Goal: Contribute content: Contribute content

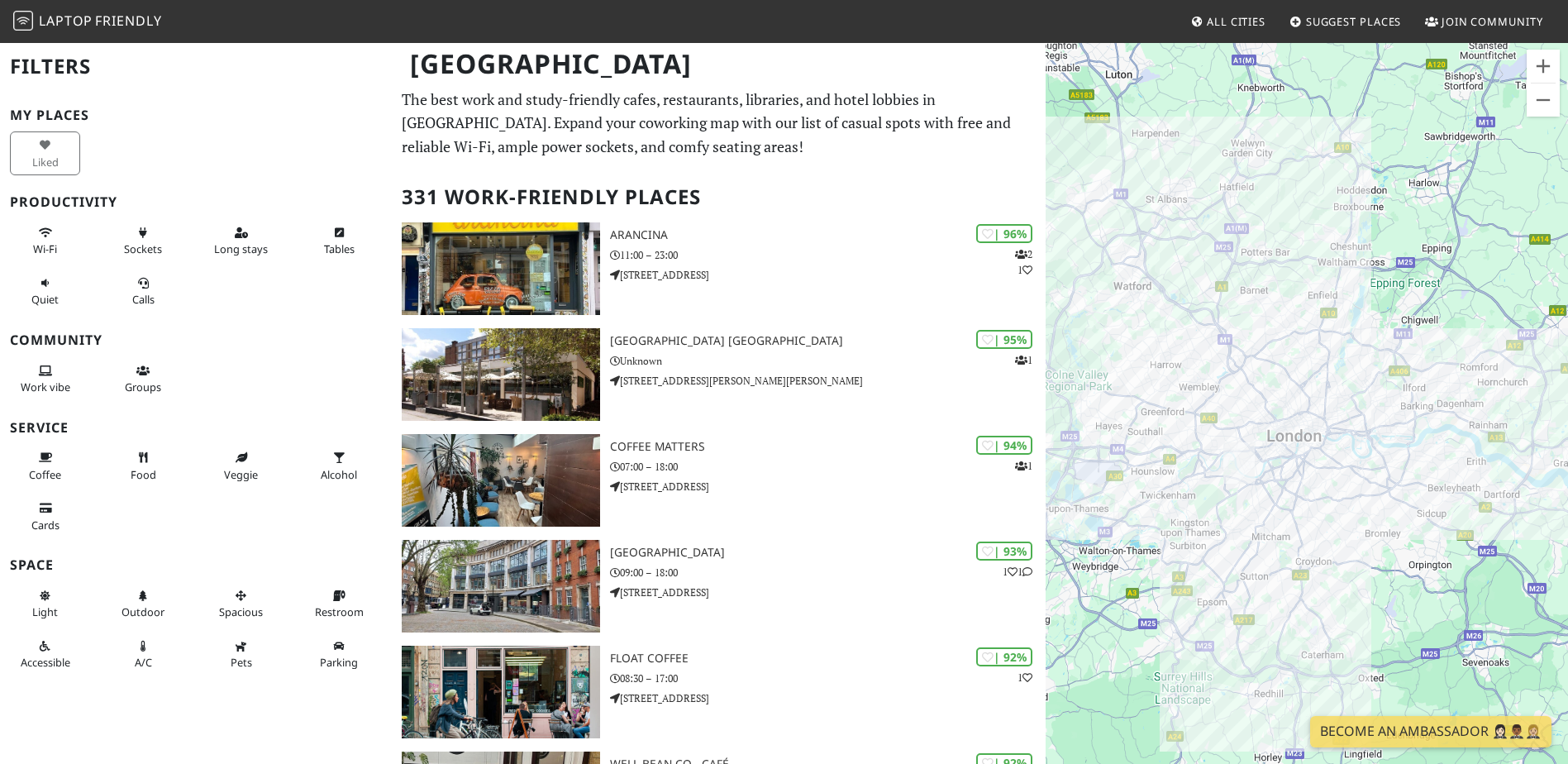
click at [1304, 25] on link "Suggest Places" at bounding box center [1346, 21] width 126 height 30
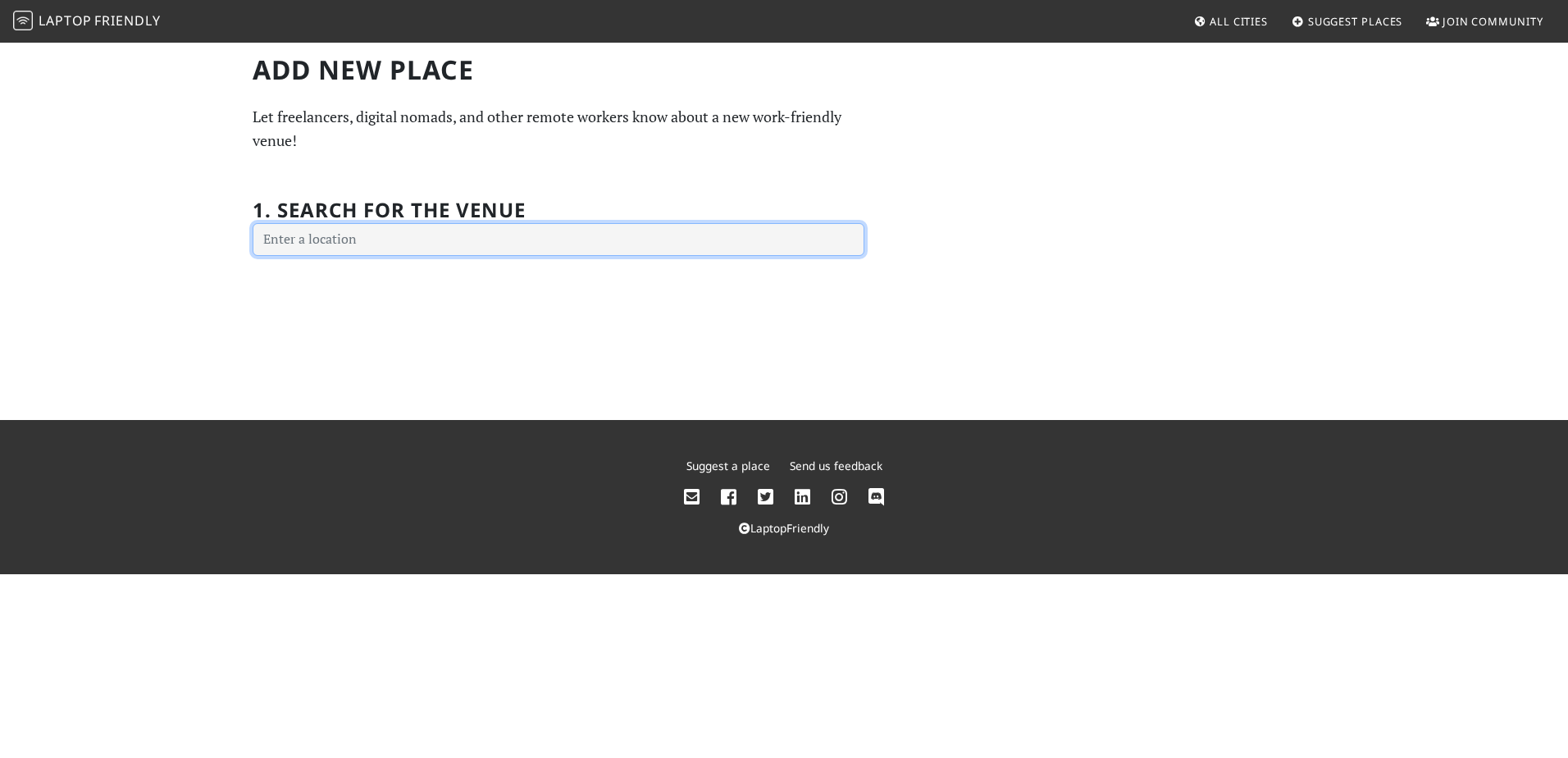
click at [590, 235] on input "text" at bounding box center [558, 240] width 612 height 33
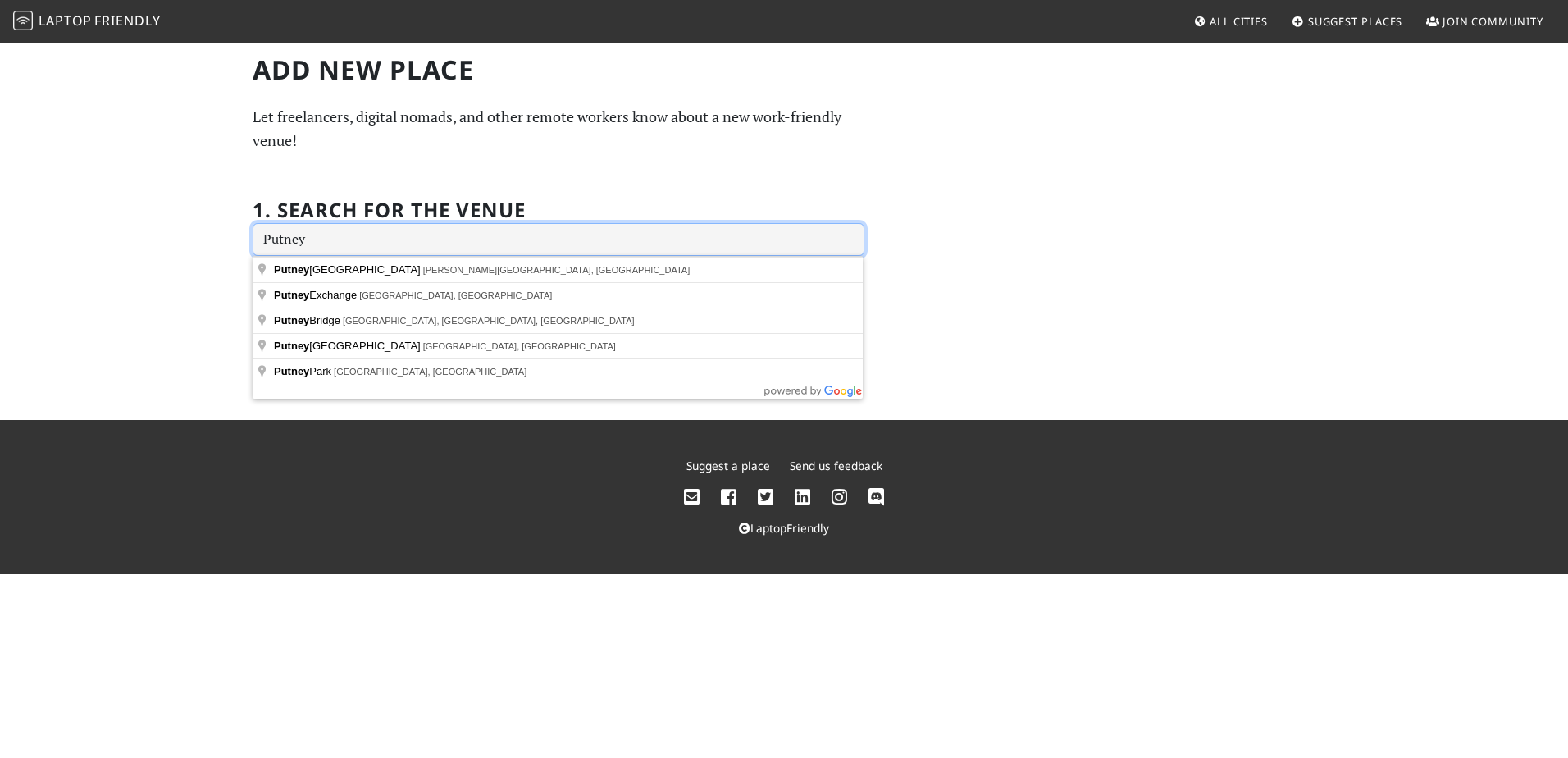
click at [258, 238] on input "Putney" at bounding box center [558, 240] width 612 height 33
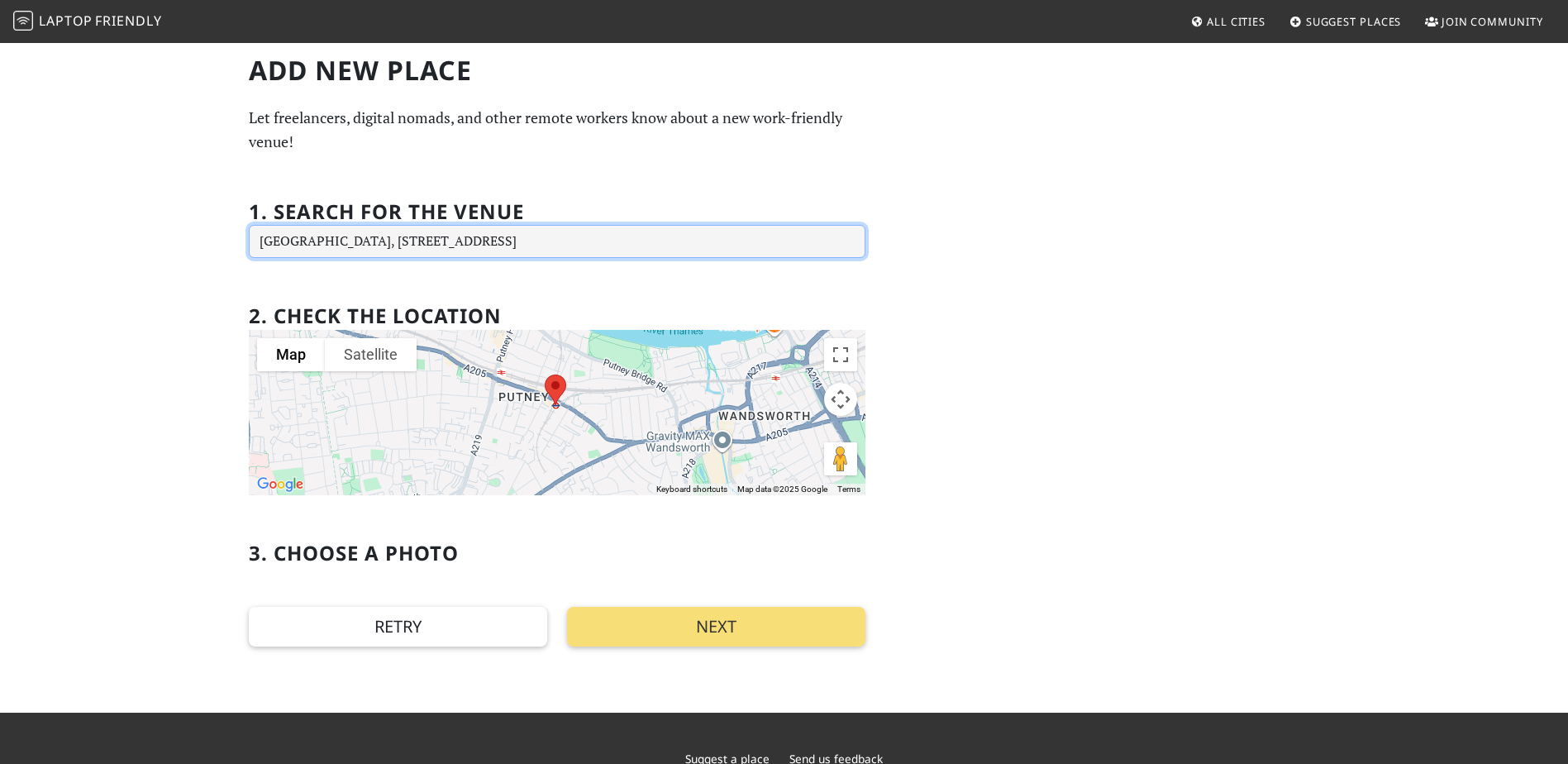
type input "East Putney Underground Station, Upper Richmond Rd, London SW15 2SZ, UK"
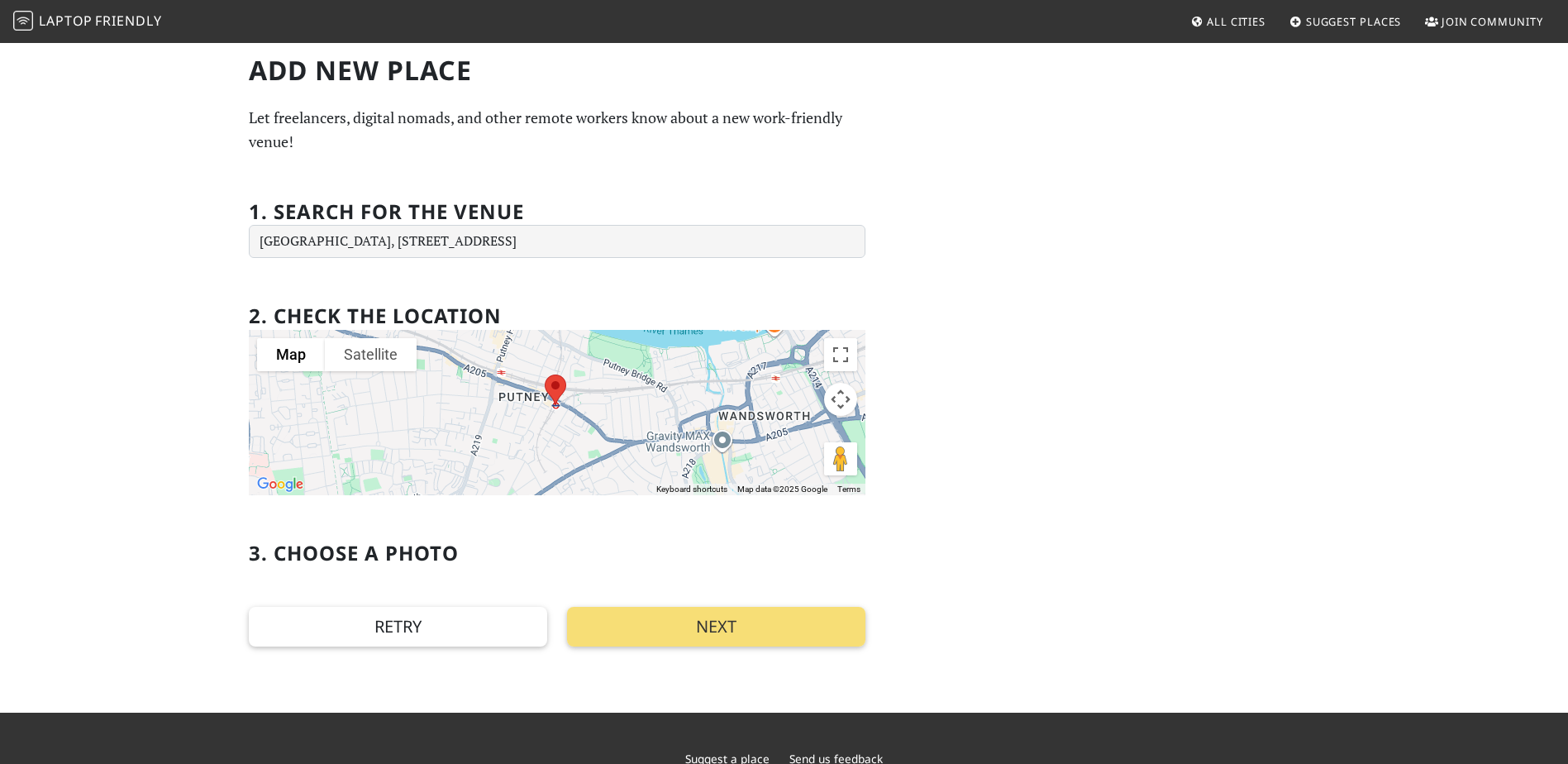
click at [515, 405] on div at bounding box center [556, 413] width 617 height 165
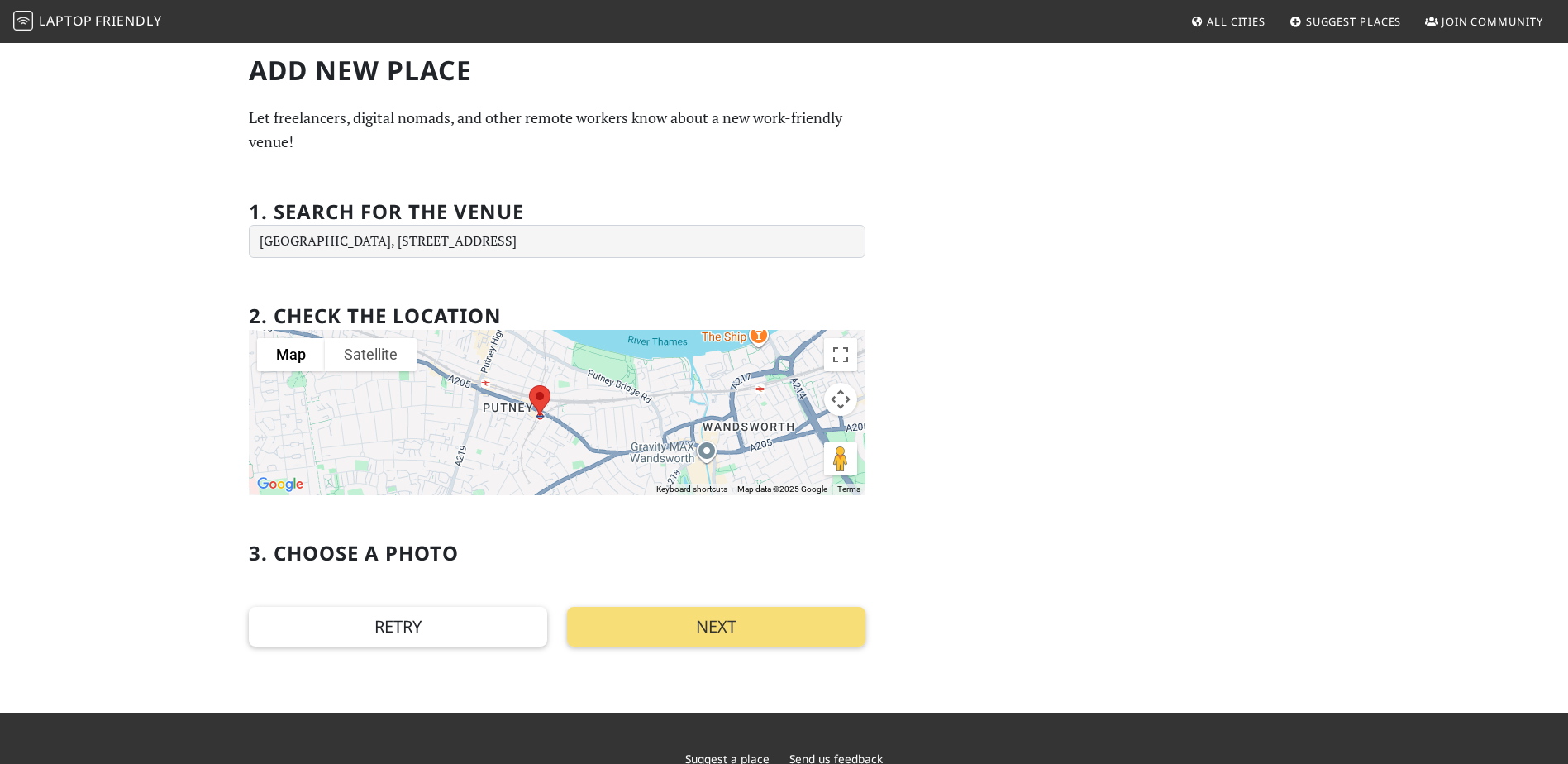
drag, startPoint x: 555, startPoint y: 385, endPoint x: 544, endPoint y: 394, distance: 14.2
click at [544, 394] on img at bounding box center [539, 400] width 34 height 44
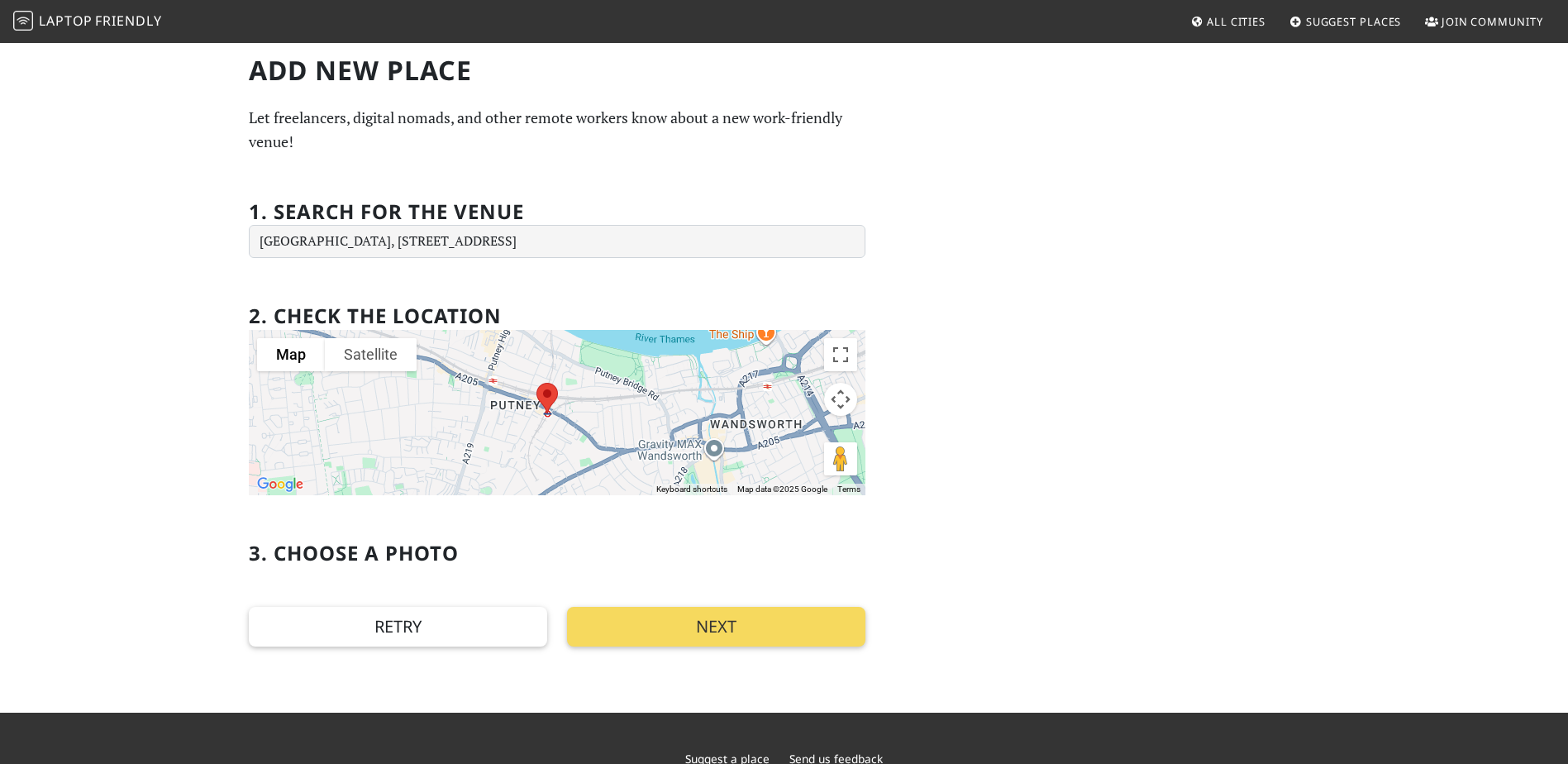
click at [704, 623] on button "Next" at bounding box center [717, 626] width 299 height 40
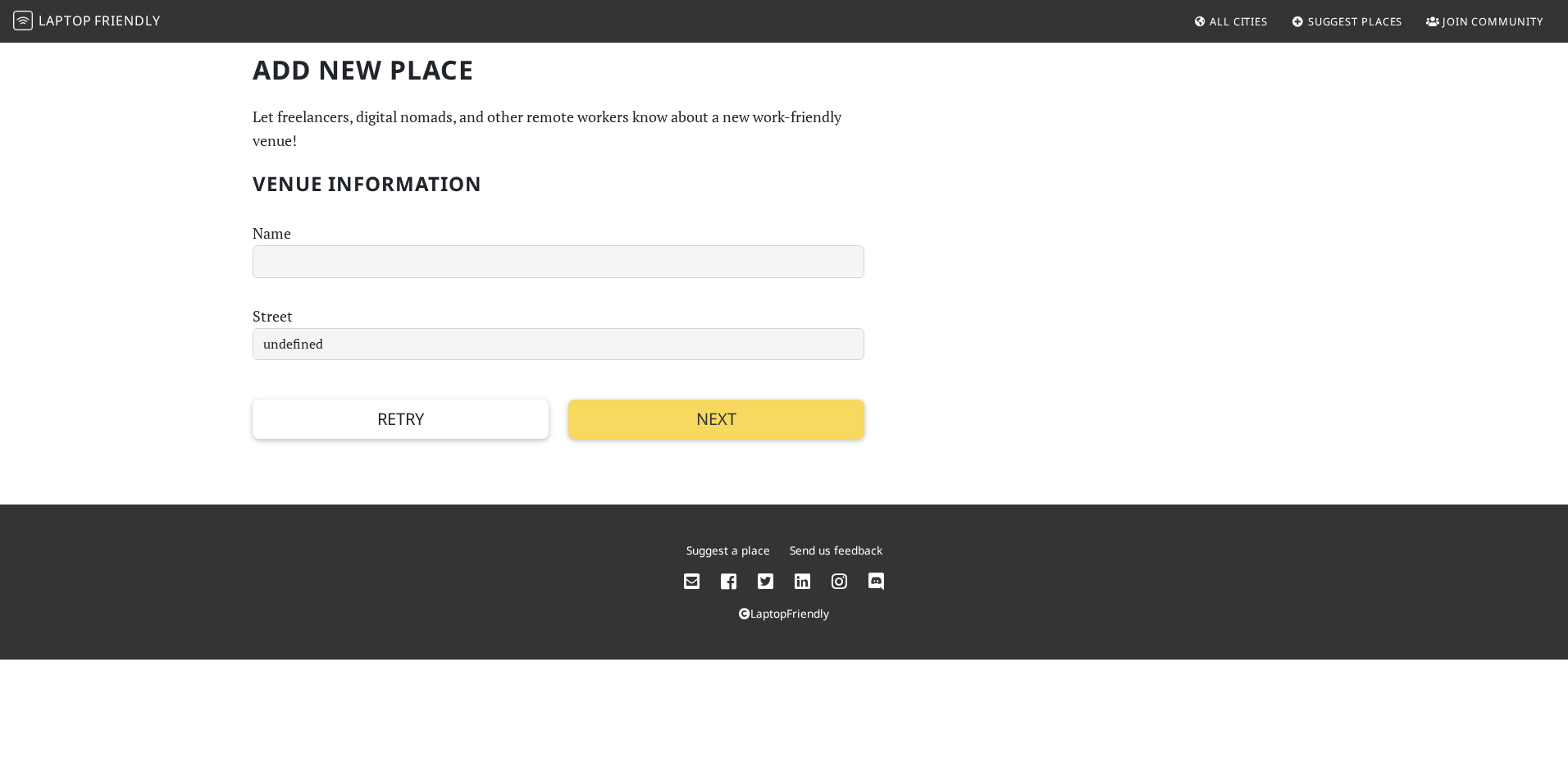
click at [671, 417] on button "Next" at bounding box center [716, 419] width 296 height 40
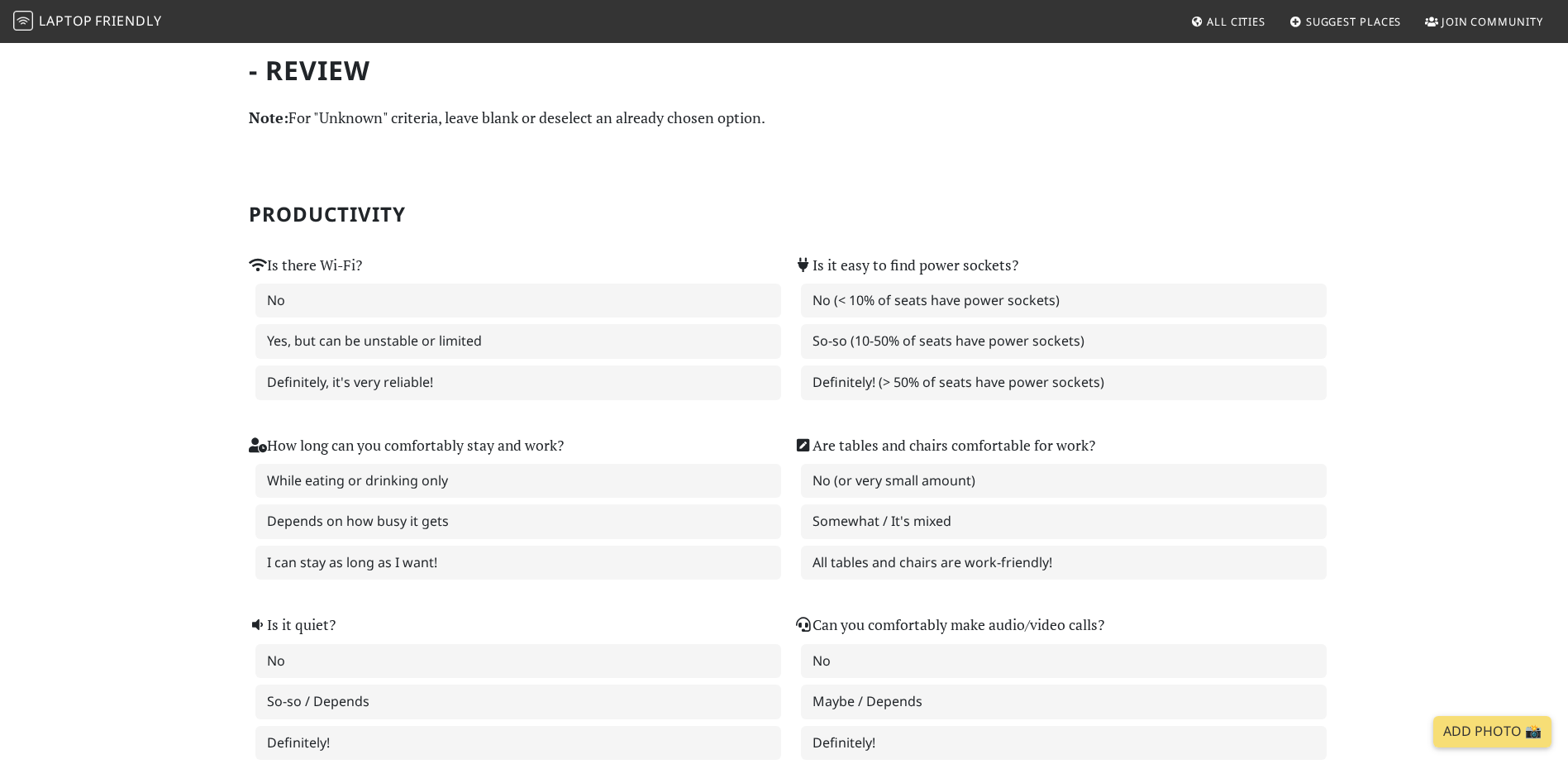
click at [22, 22] on img at bounding box center [22, 20] width 19 height 19
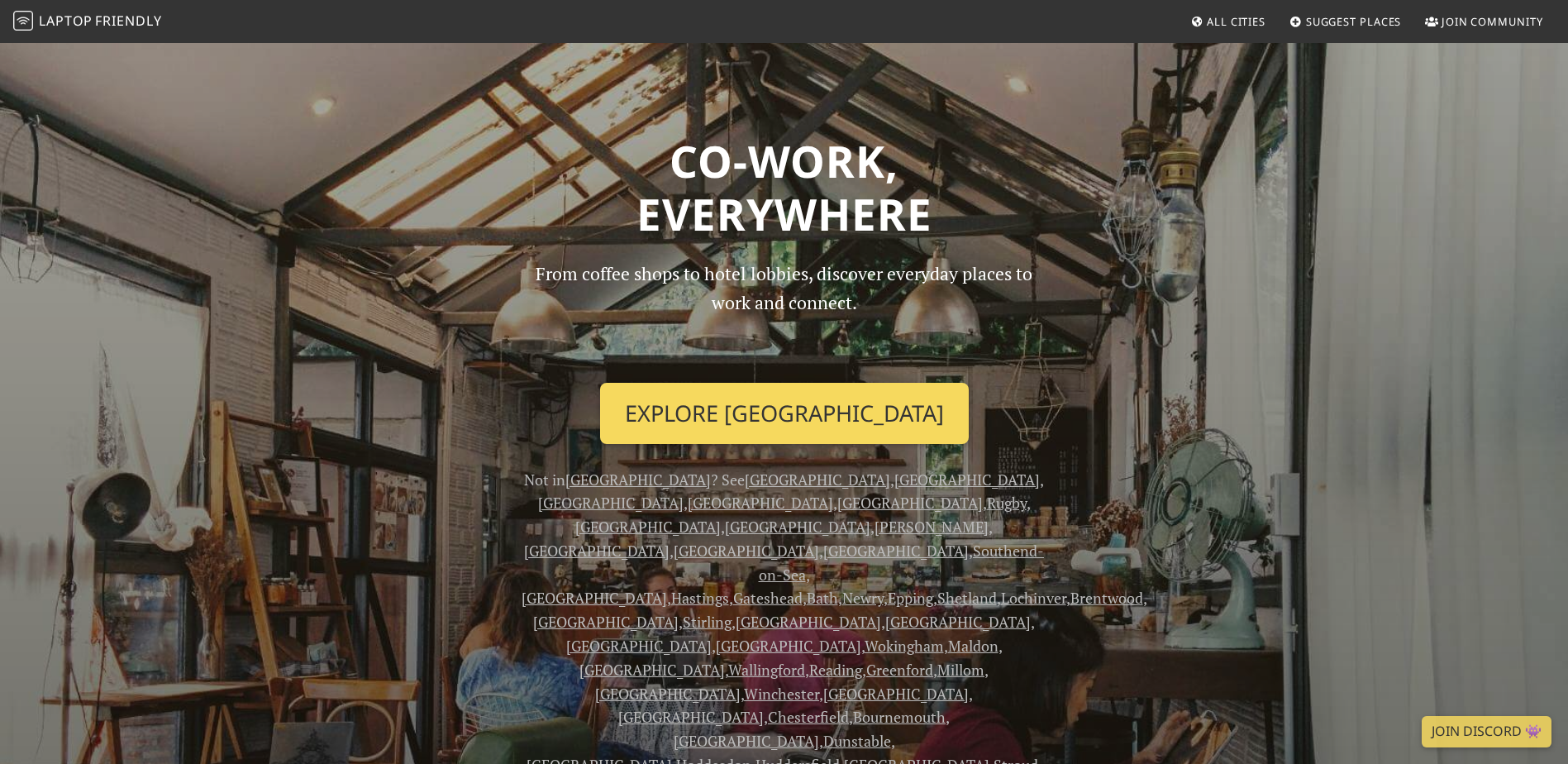
click at [728, 412] on link "Explore London" at bounding box center [784, 414] width 369 height 61
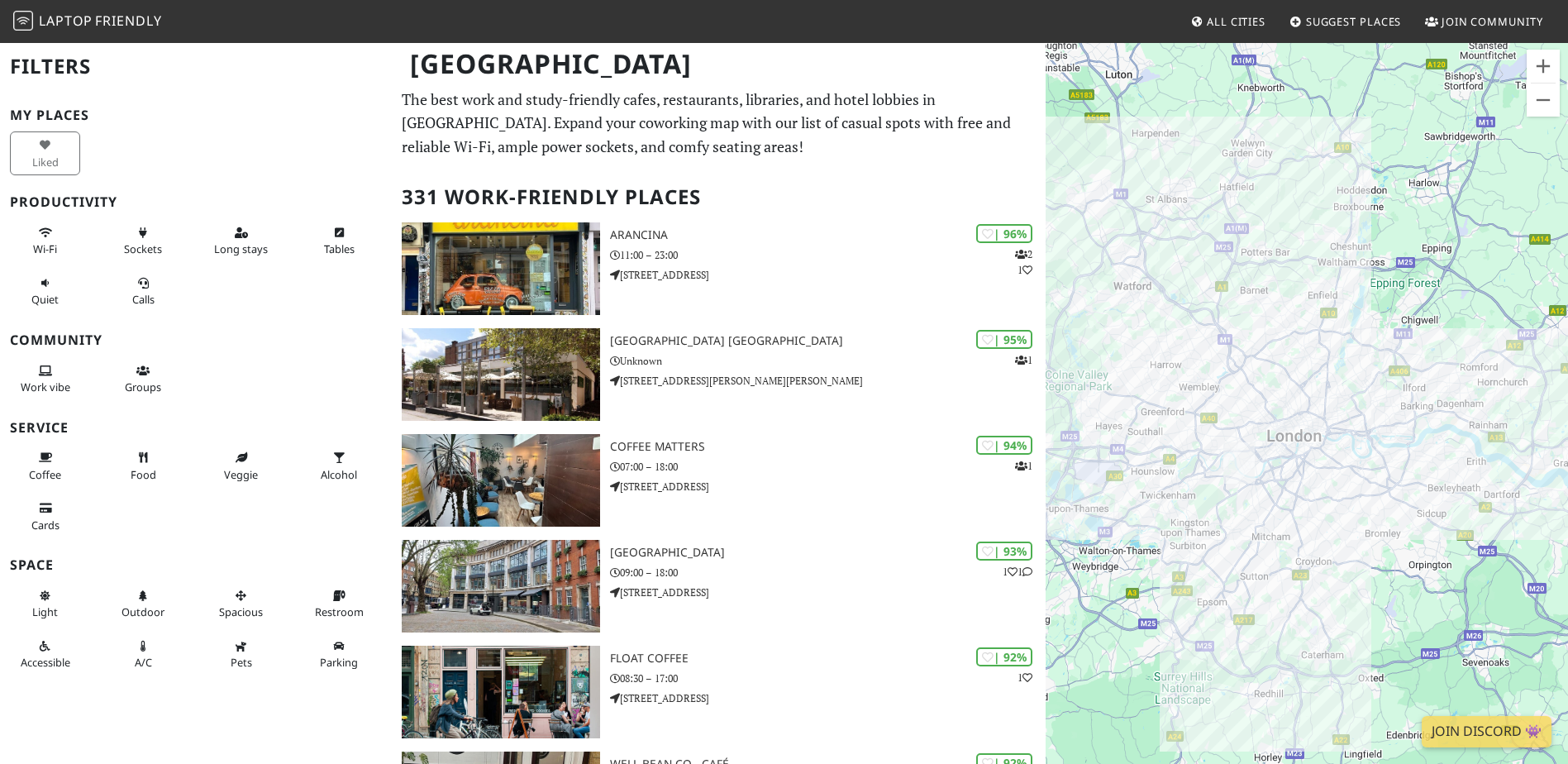
click at [1328, 21] on span "Suggest Places" at bounding box center [1354, 21] width 96 height 15
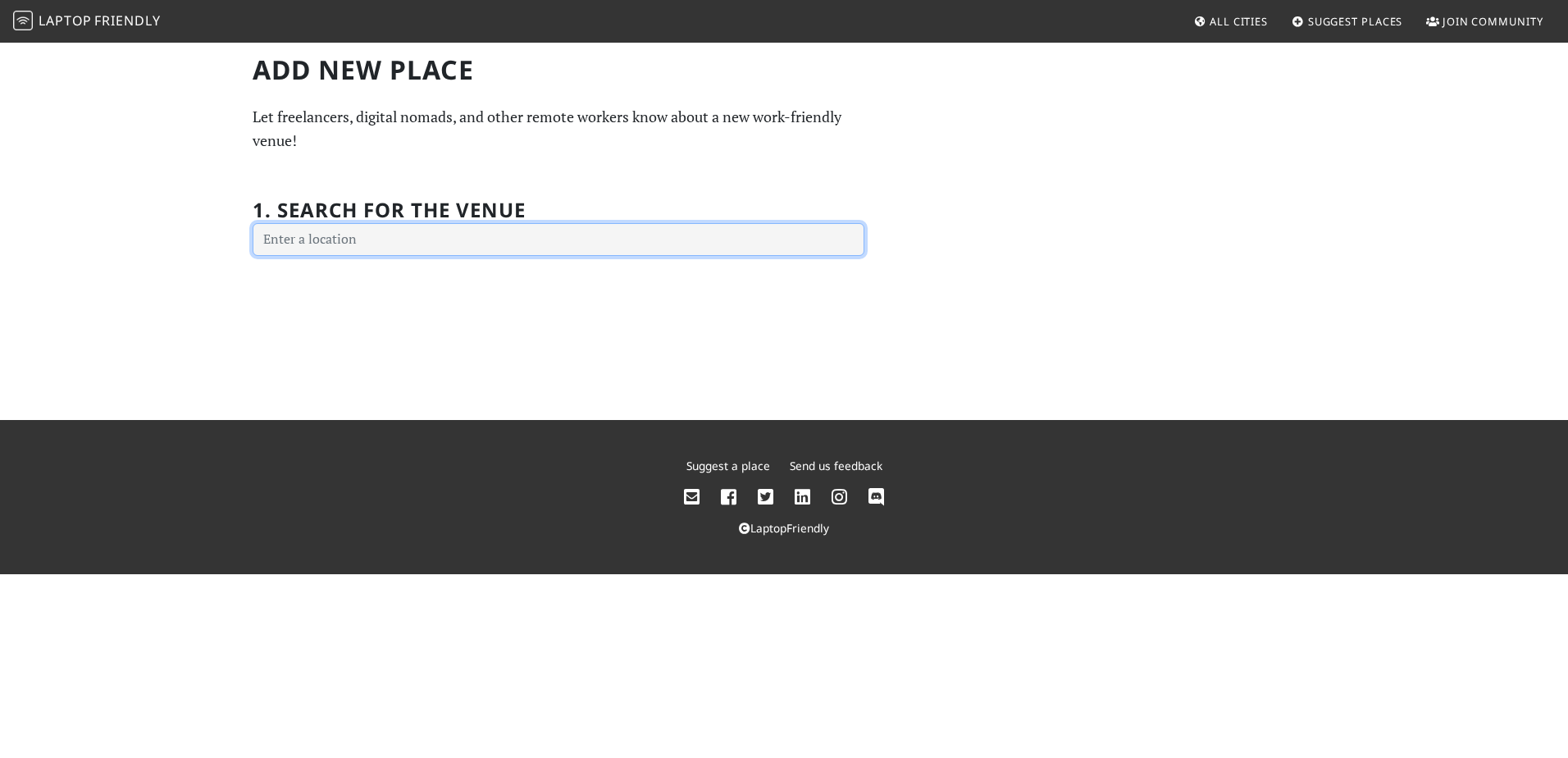
click at [611, 240] on input "text" at bounding box center [558, 240] width 612 height 33
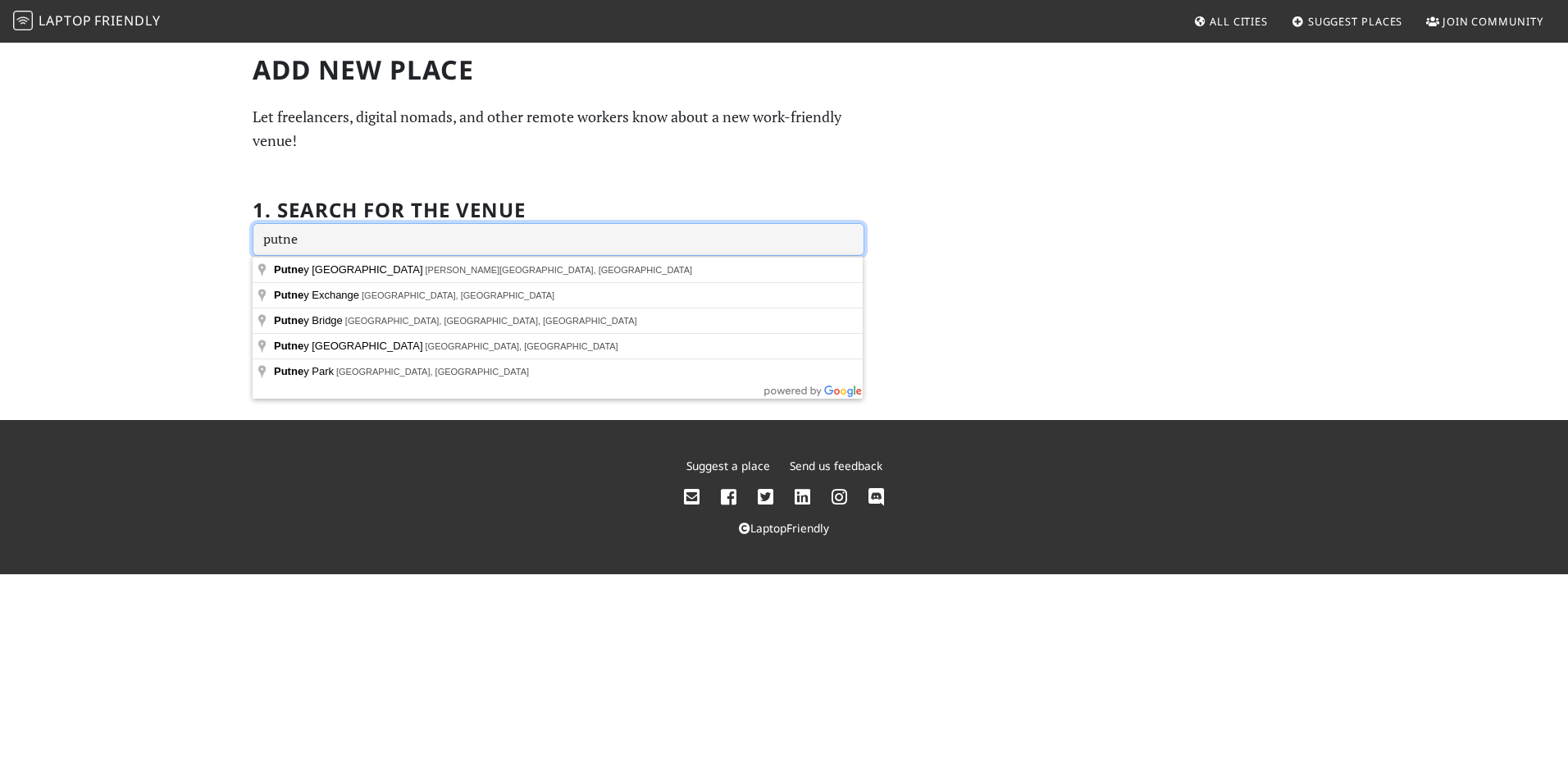
type input "putne"
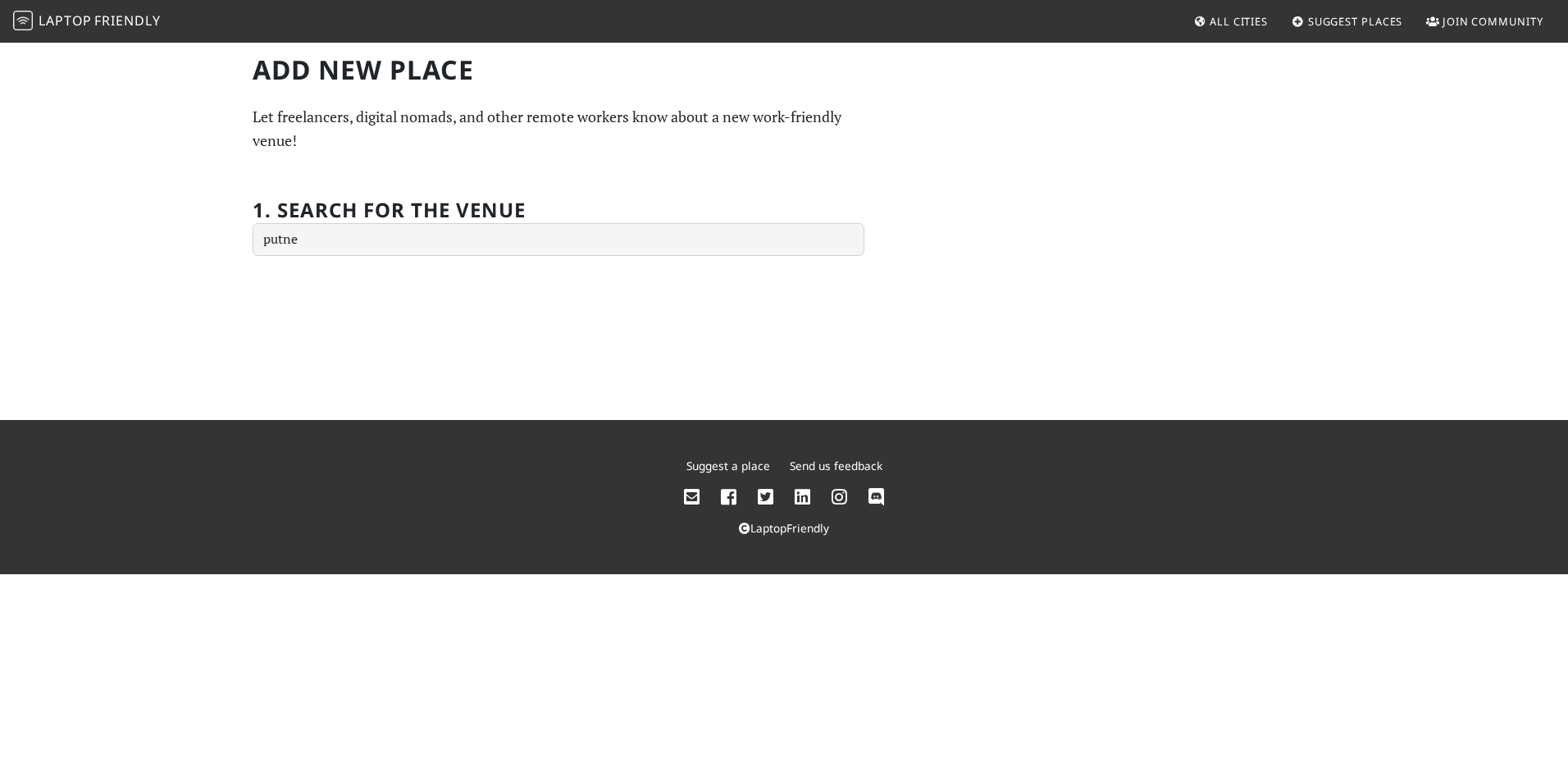
click at [1097, 93] on div "Add new Place Let freelancers, digital nomads, and other remote workers know ab…" at bounding box center [784, 155] width 1082 height 201
click at [1242, 26] on span "All Cities" at bounding box center [1238, 21] width 58 height 15
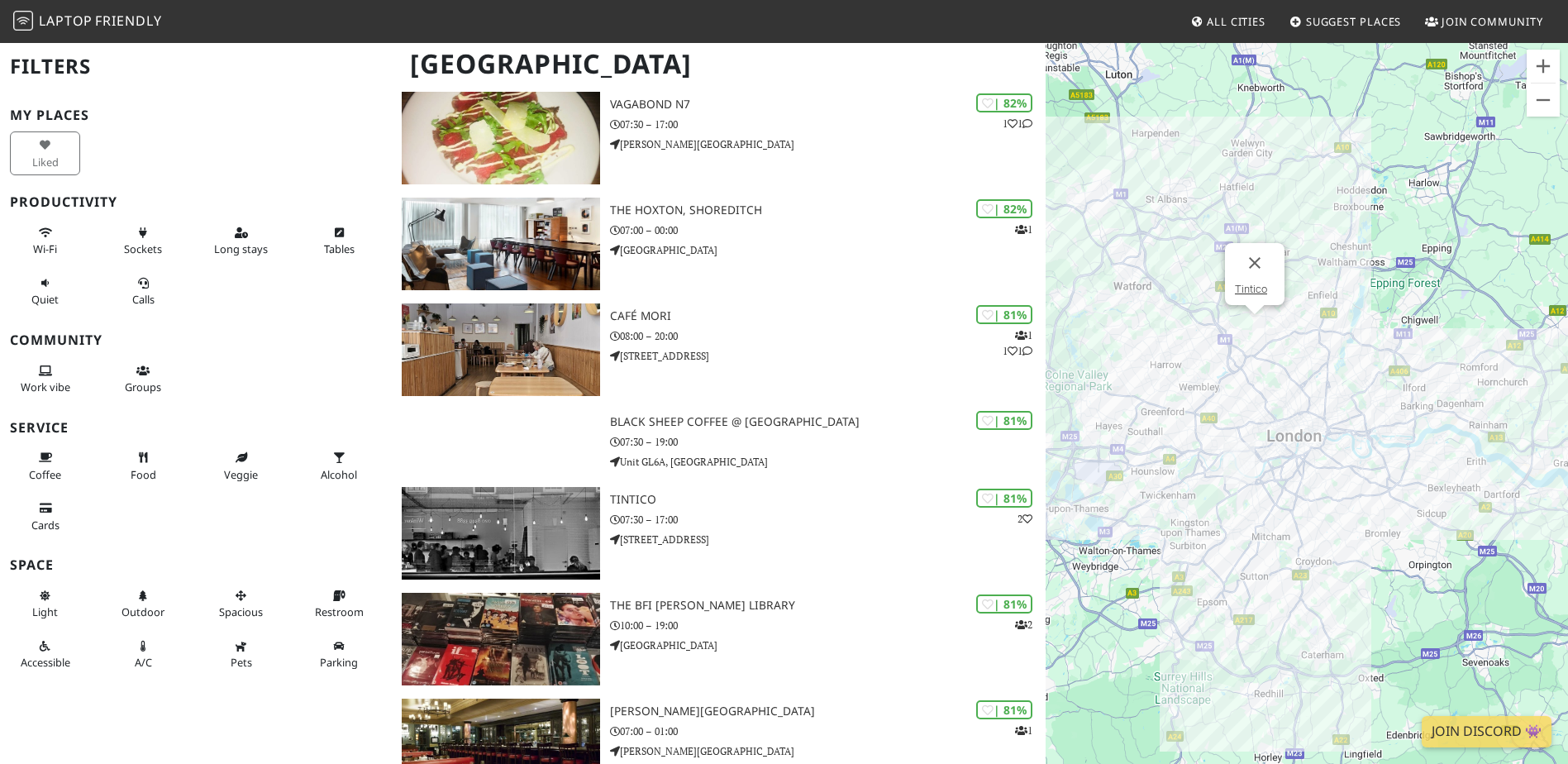
scroll to position [5219, 0]
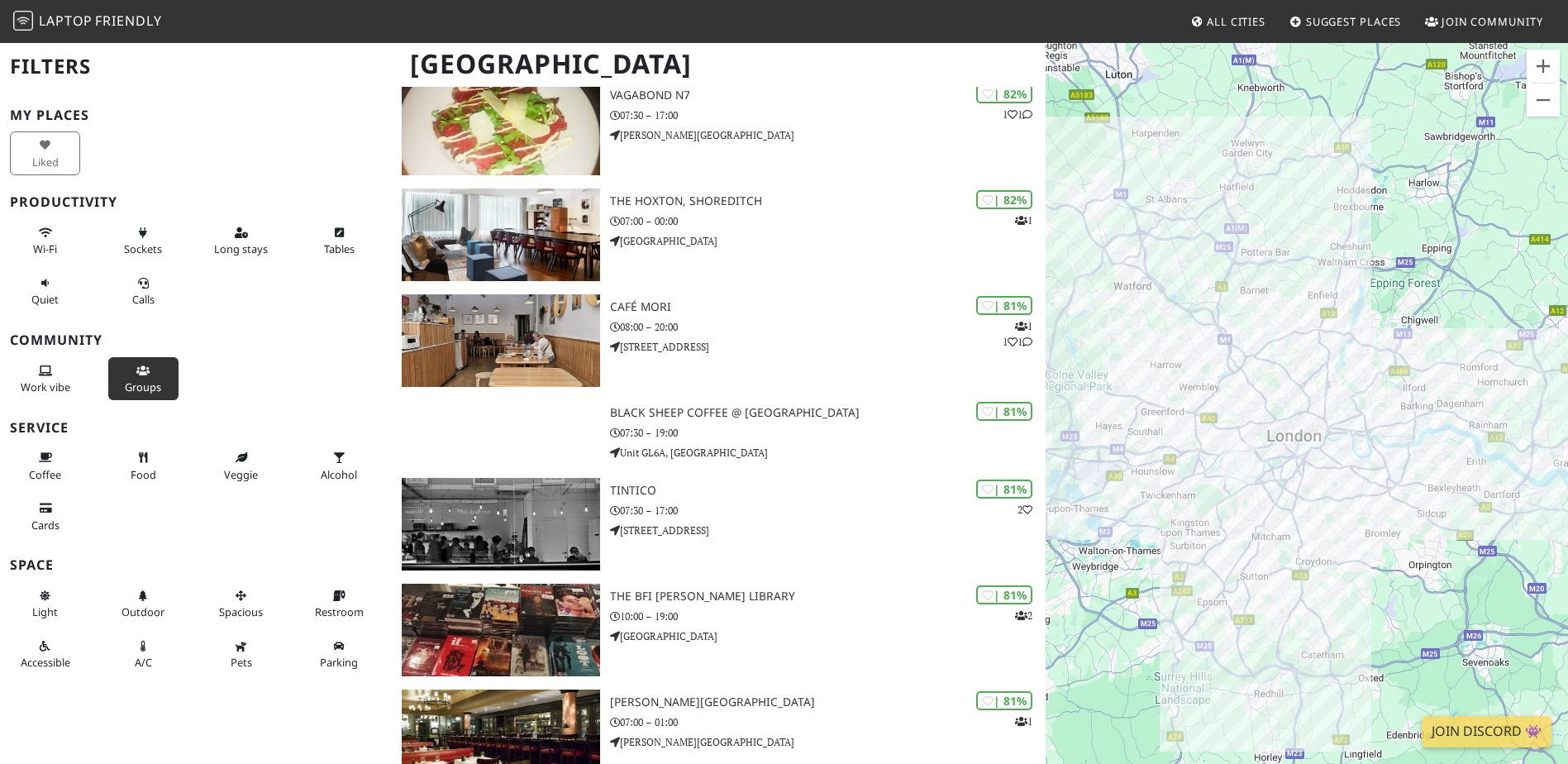
click at [141, 372] on icon at bounding box center [143, 372] width 13 height 11
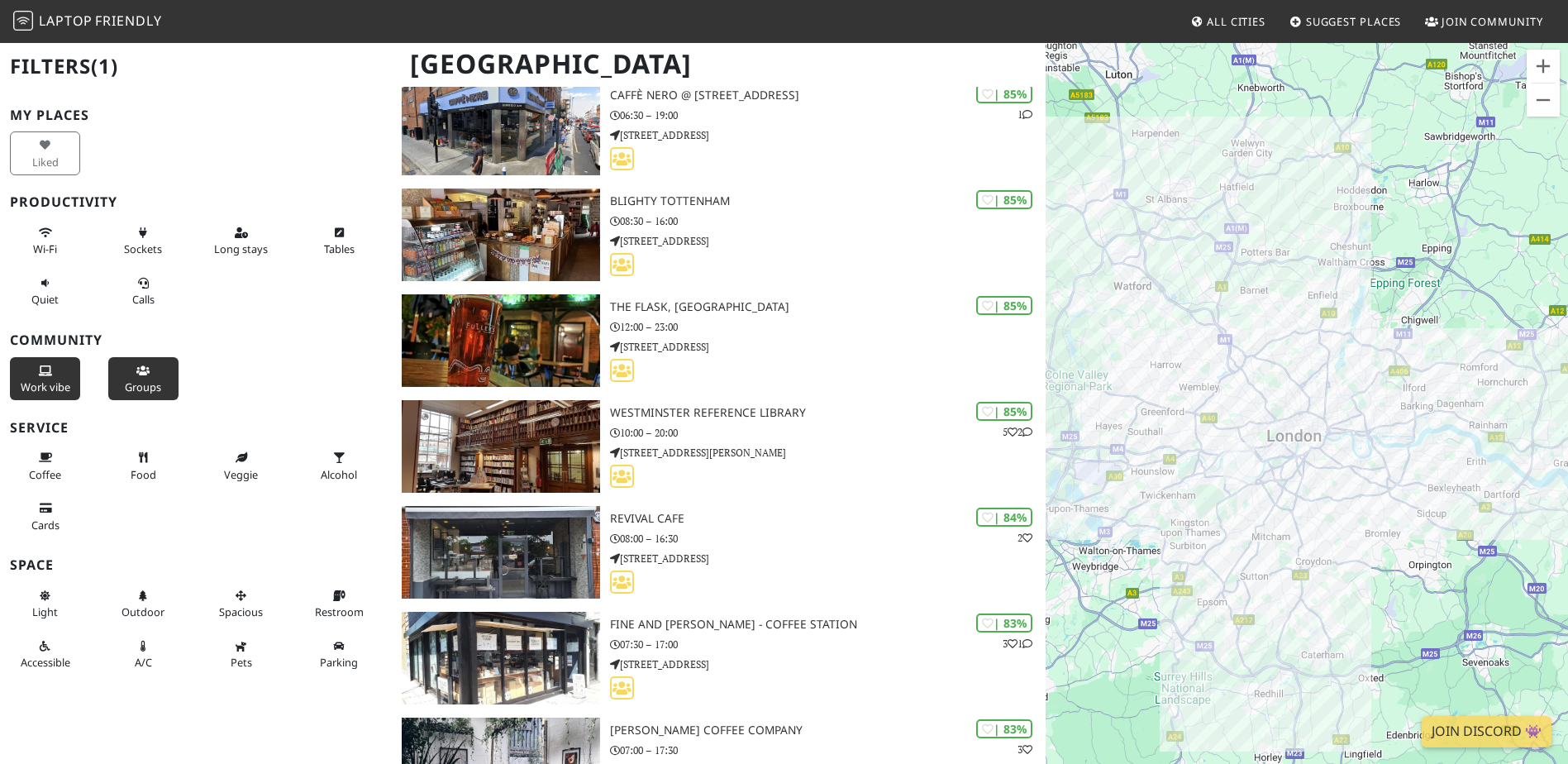
click at [47, 379] on span "Work vibe" at bounding box center [45, 387] width 49 height 15
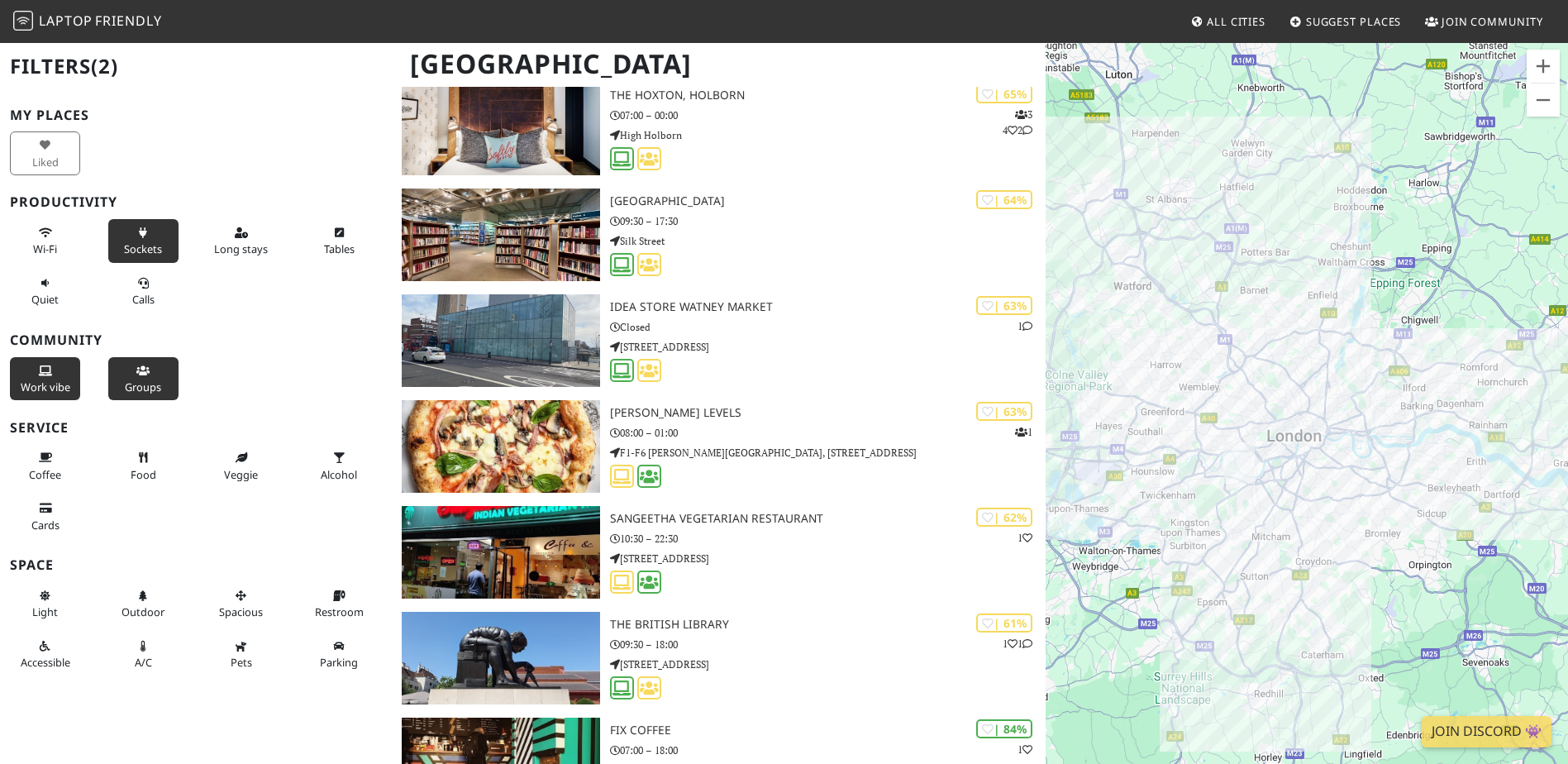
click at [126, 243] on span "Sockets" at bounding box center [143, 248] width 38 height 15
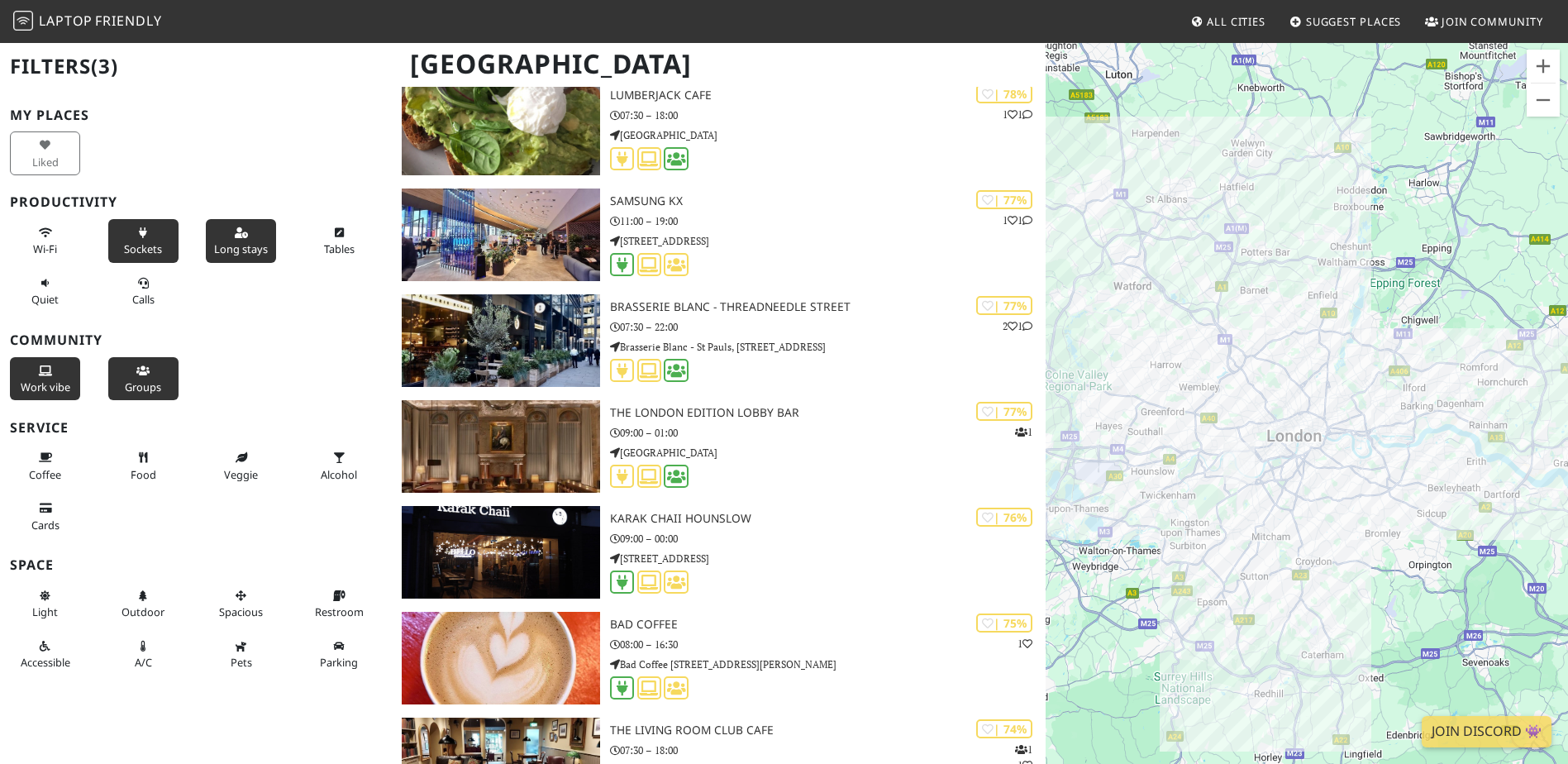
click at [241, 239] on button "Long stays" at bounding box center [241, 240] width 70 height 44
